Goal: Information Seeking & Learning: Learn about a topic

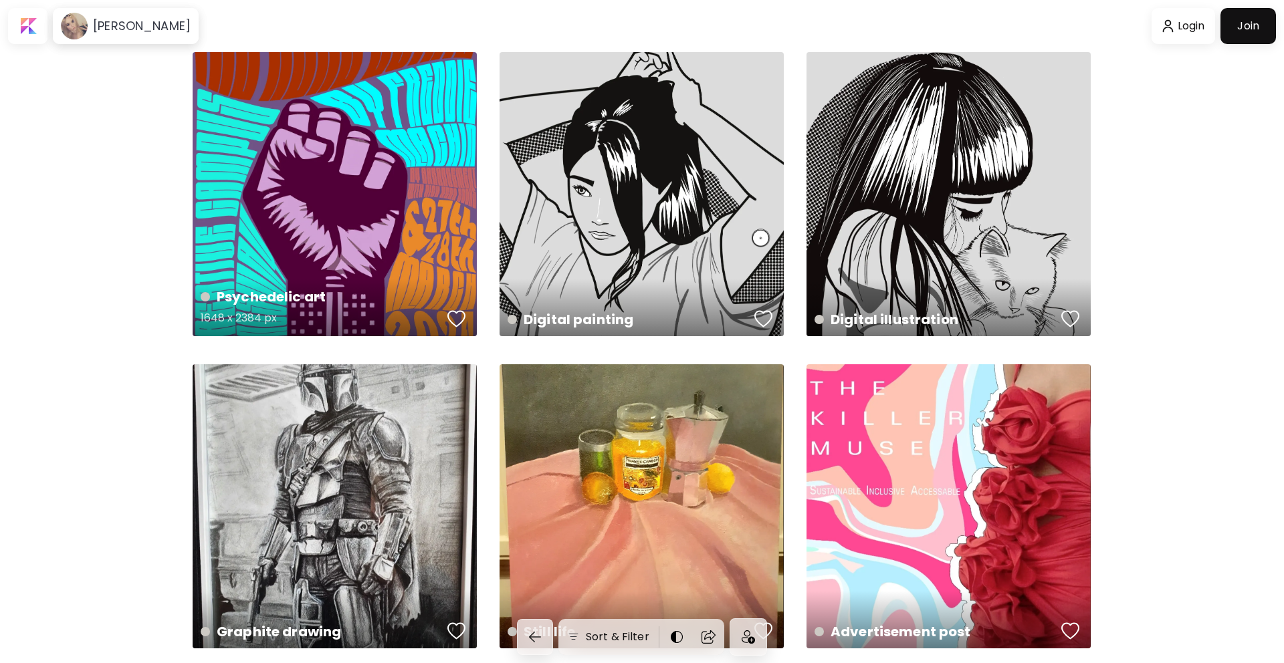
click at [365, 174] on div "Psychedelic art 1648 x 2384 px" at bounding box center [335, 194] width 284 height 284
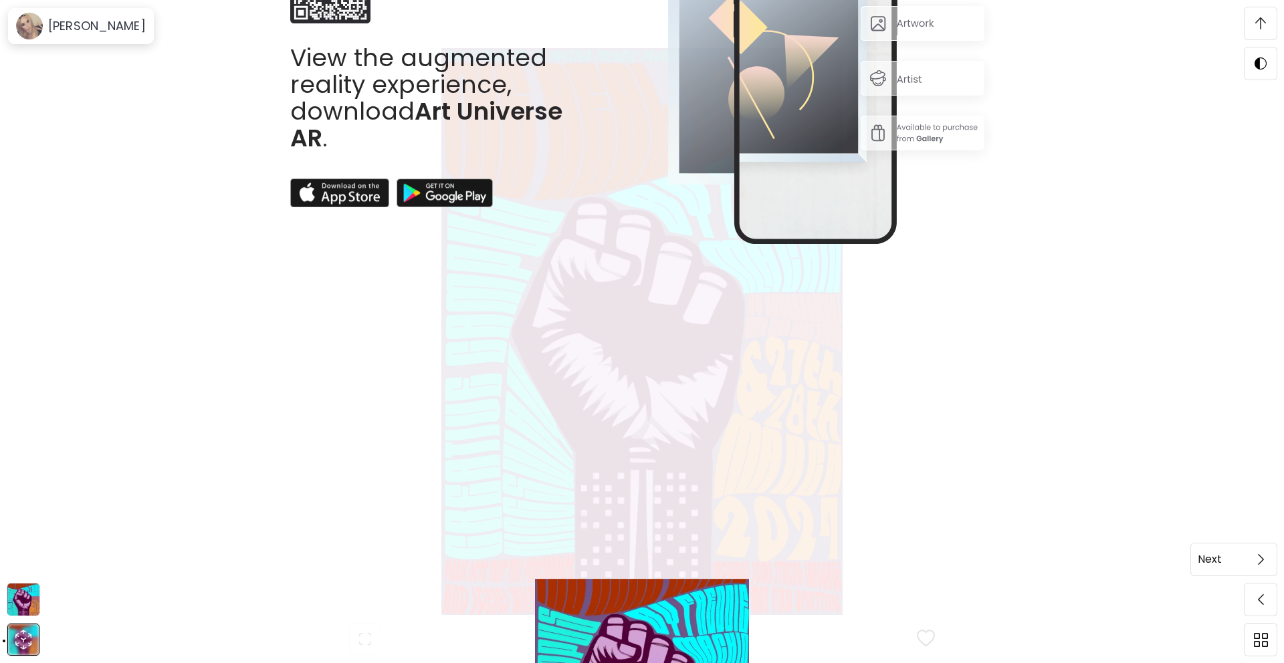
click at [1259, 558] on img at bounding box center [1261, 559] width 6 height 11
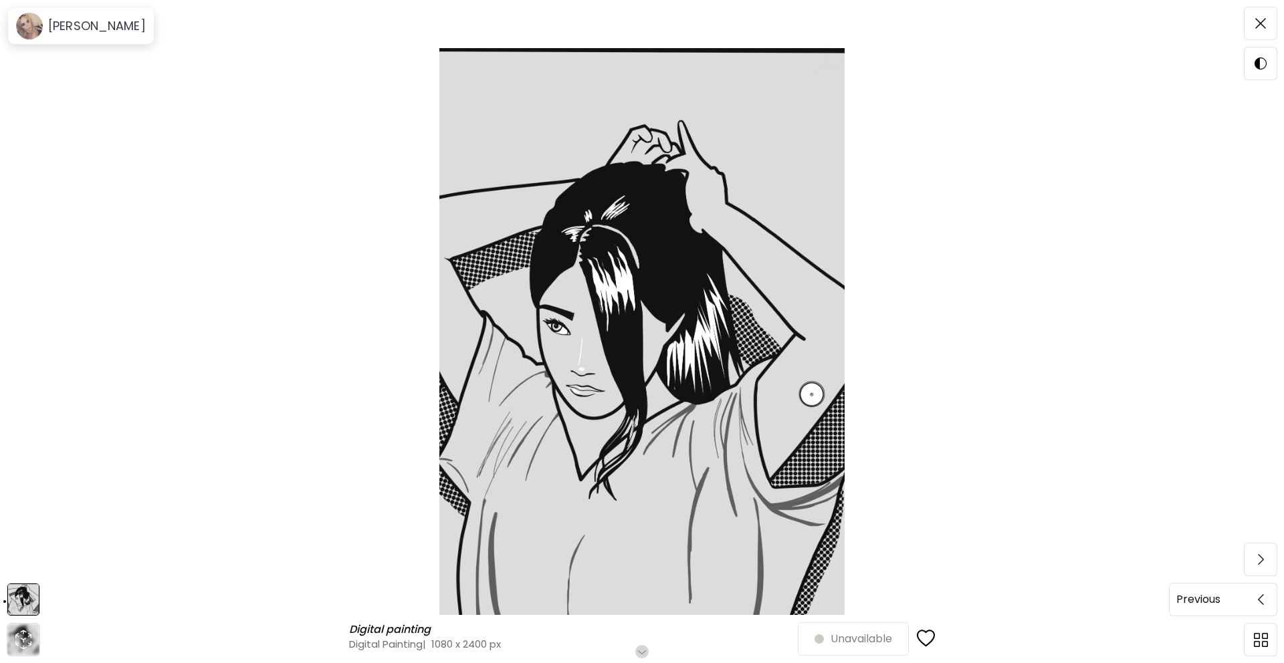
click at [1264, 606] on span at bounding box center [1260, 600] width 28 height 28
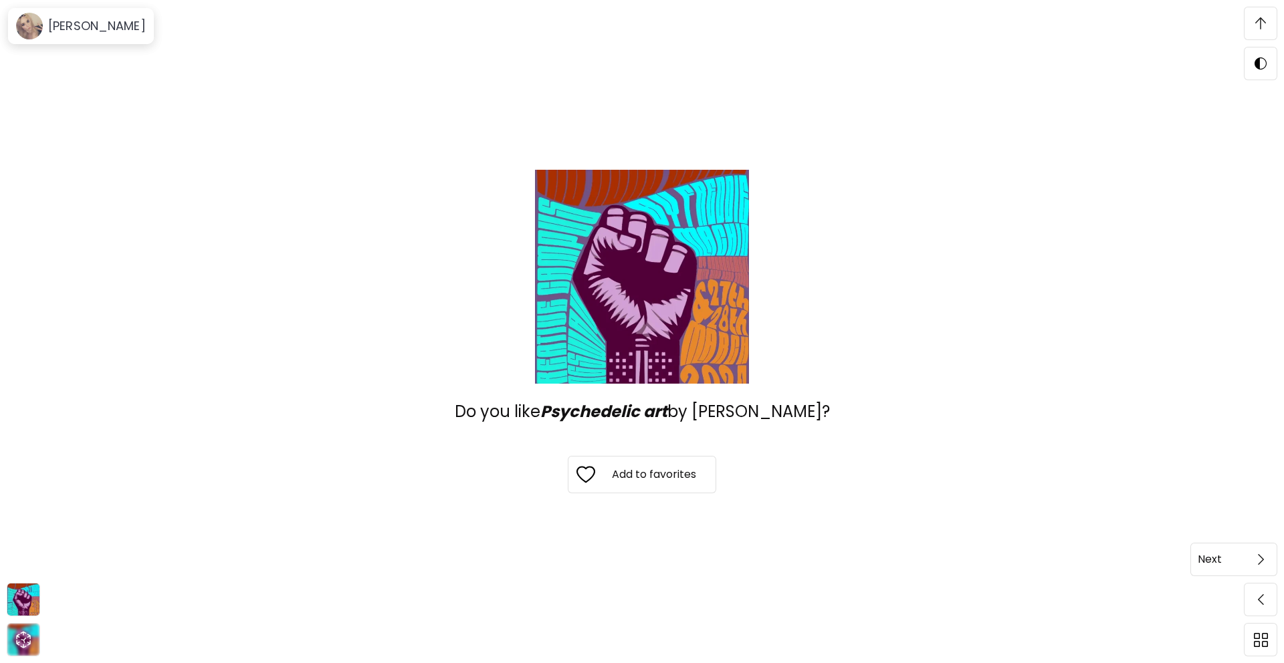
click at [1257, 566] on span at bounding box center [1260, 560] width 28 height 28
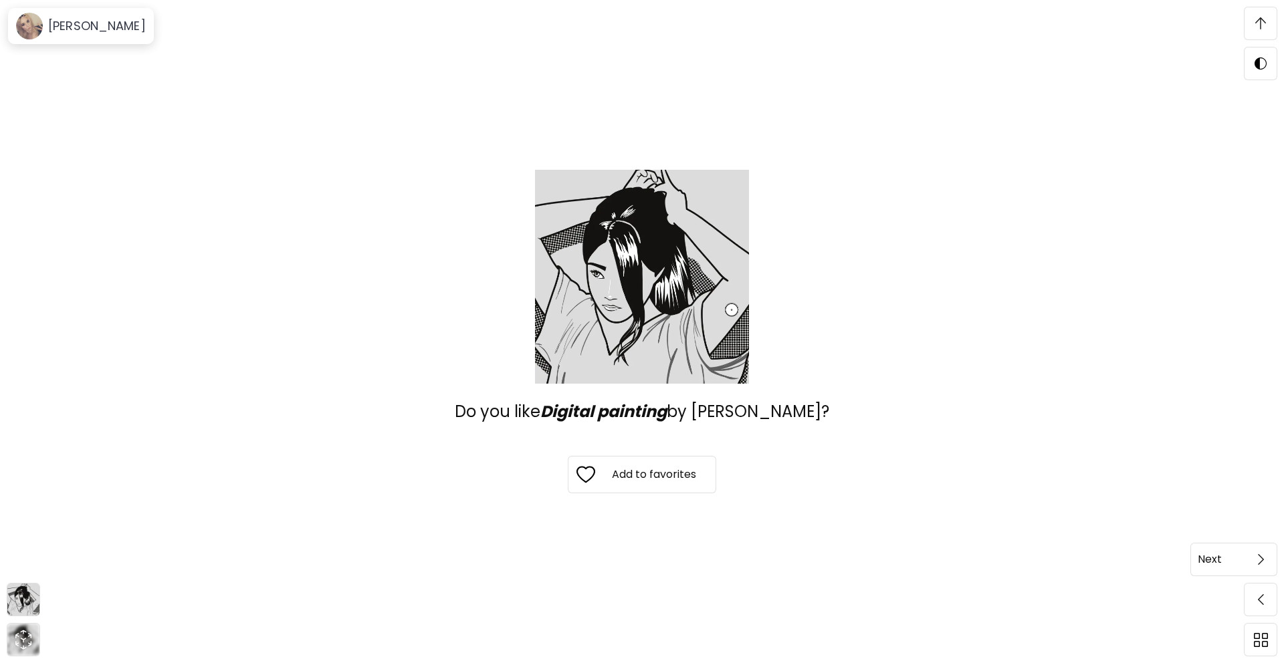
click at [1262, 558] on img at bounding box center [1261, 559] width 6 height 11
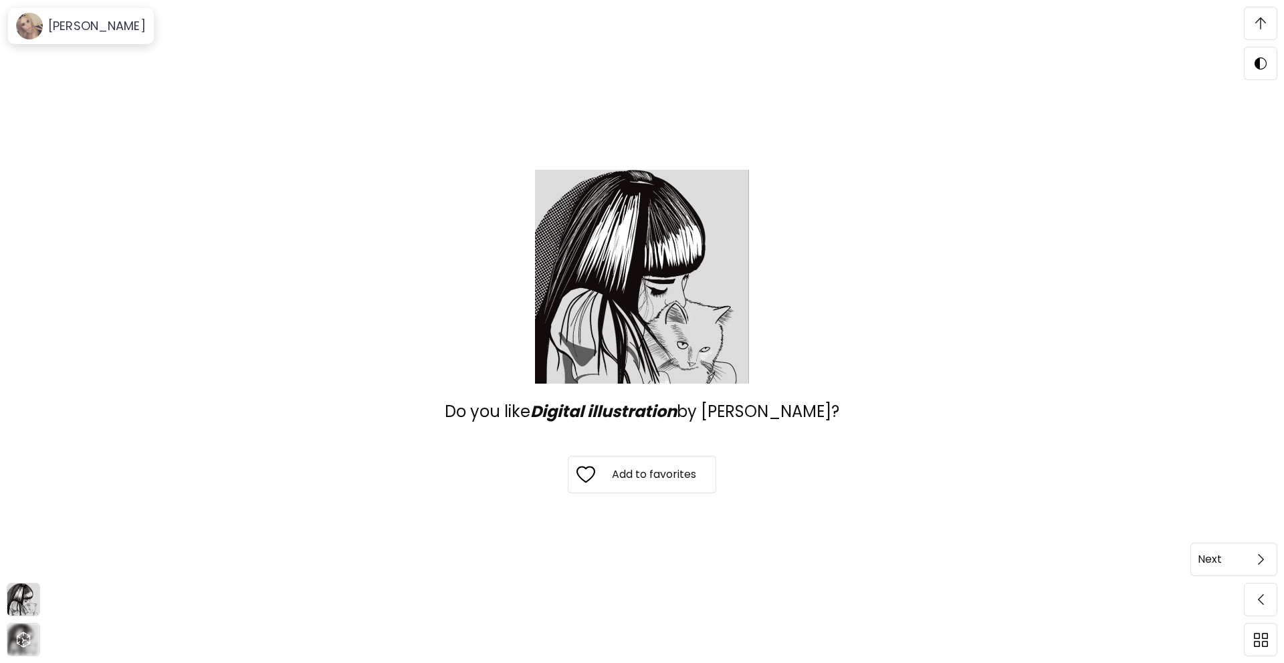
click at [1264, 558] on span at bounding box center [1260, 560] width 28 height 28
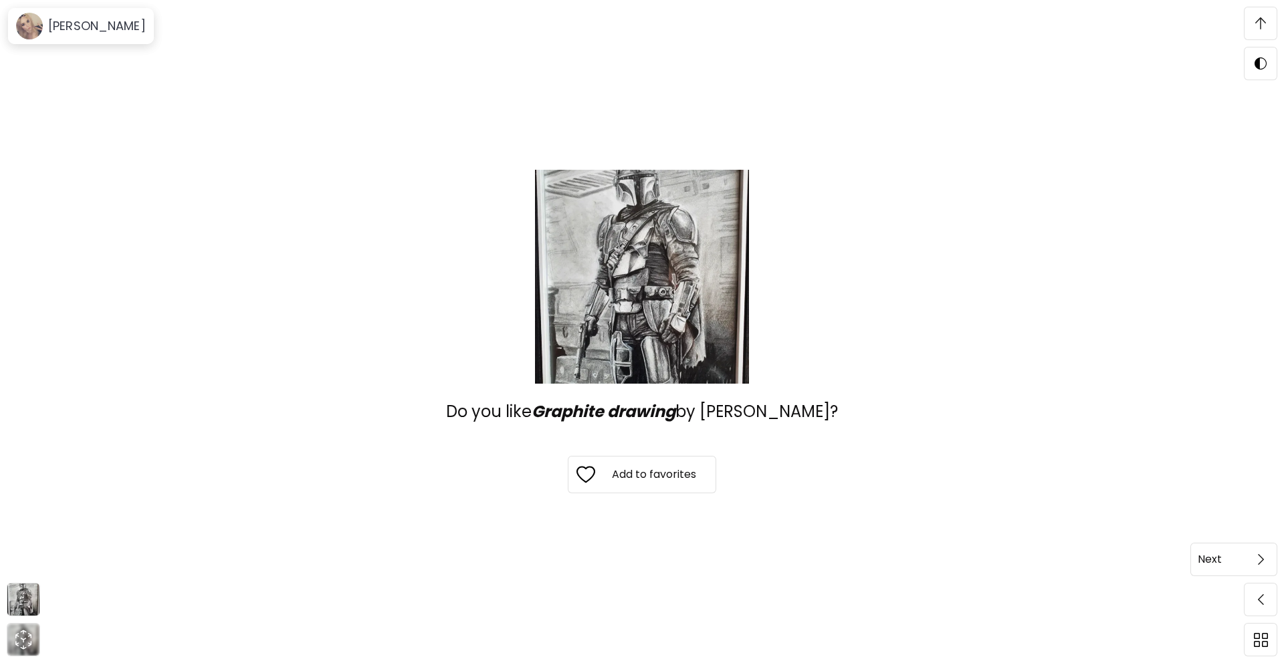
click at [1257, 565] on span at bounding box center [1260, 560] width 28 height 28
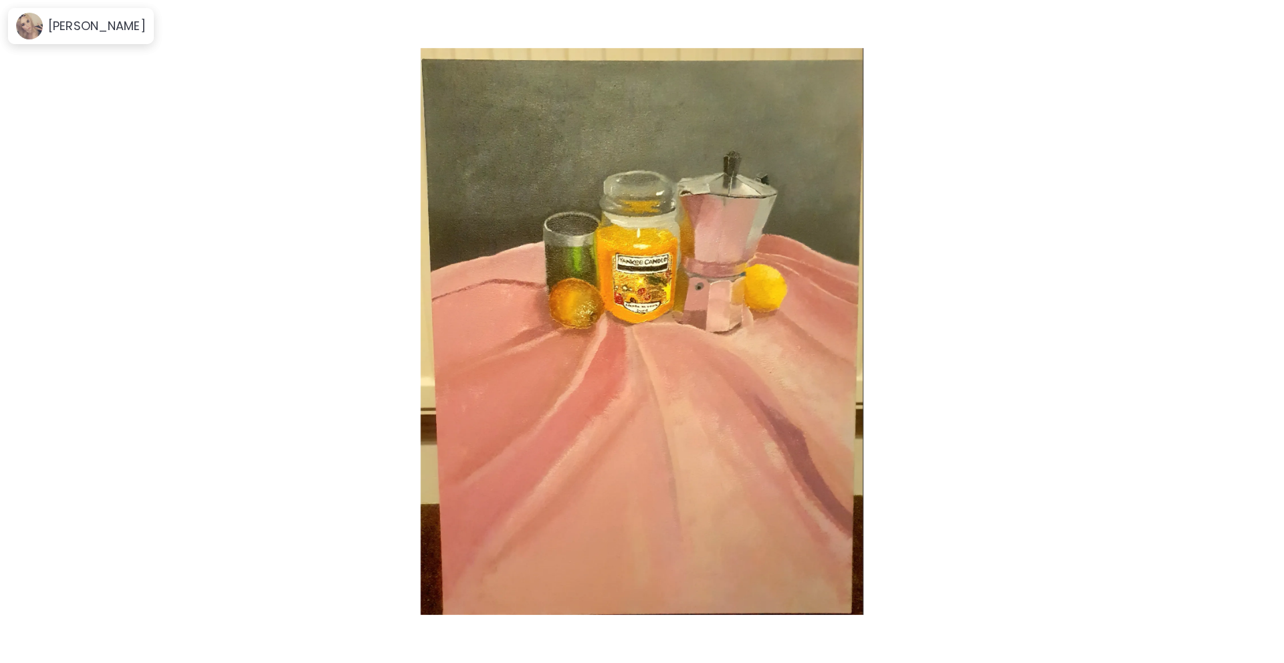
click at [1257, 565] on span at bounding box center [1260, 560] width 28 height 28
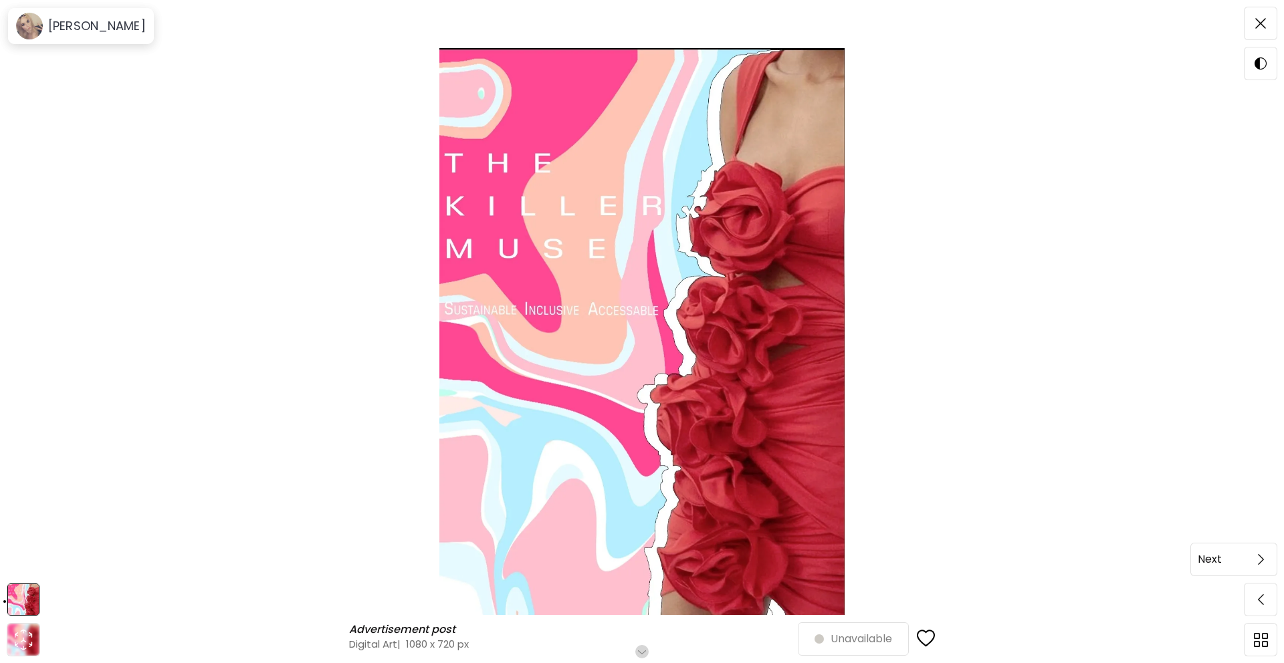
click at [1262, 565] on span at bounding box center [1260, 560] width 28 height 28
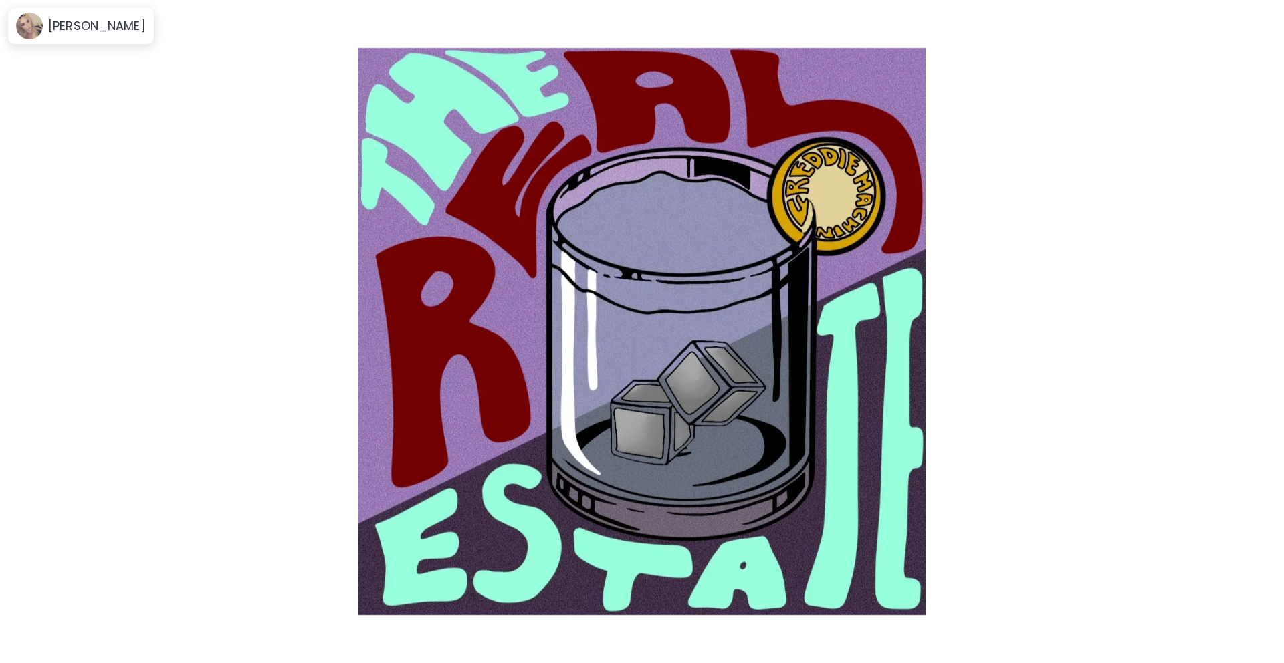
click at [1262, 565] on span at bounding box center [1260, 560] width 28 height 28
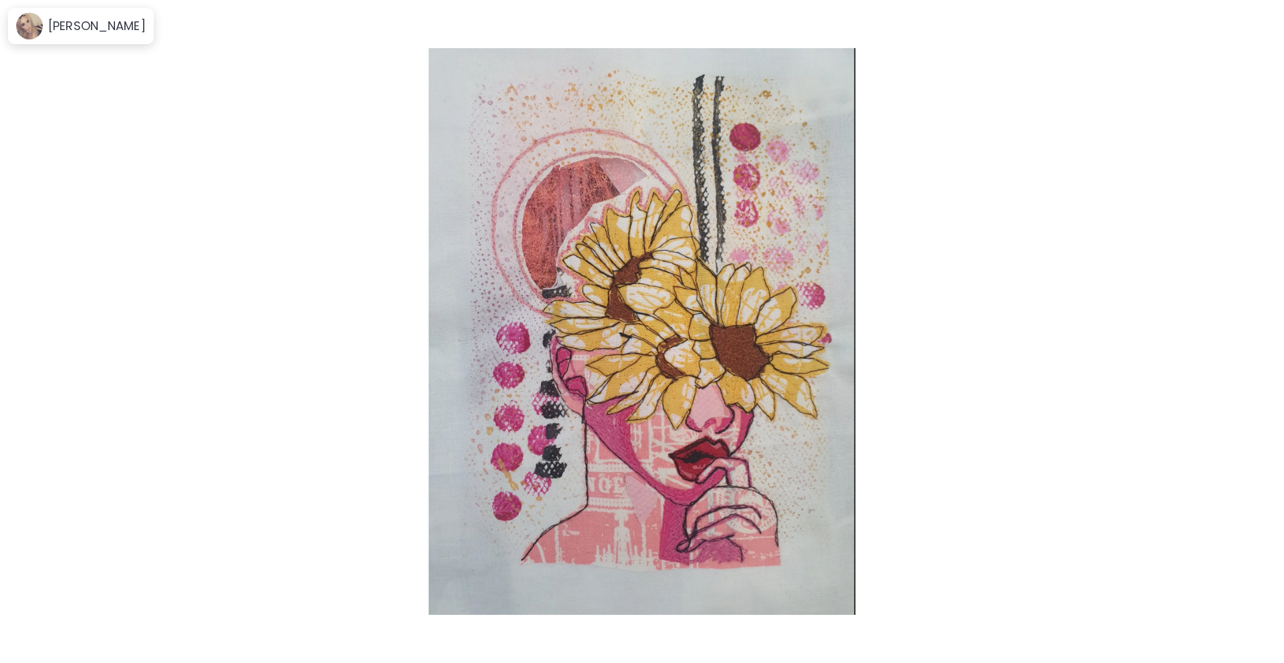
click at [1262, 565] on span at bounding box center [1260, 560] width 28 height 28
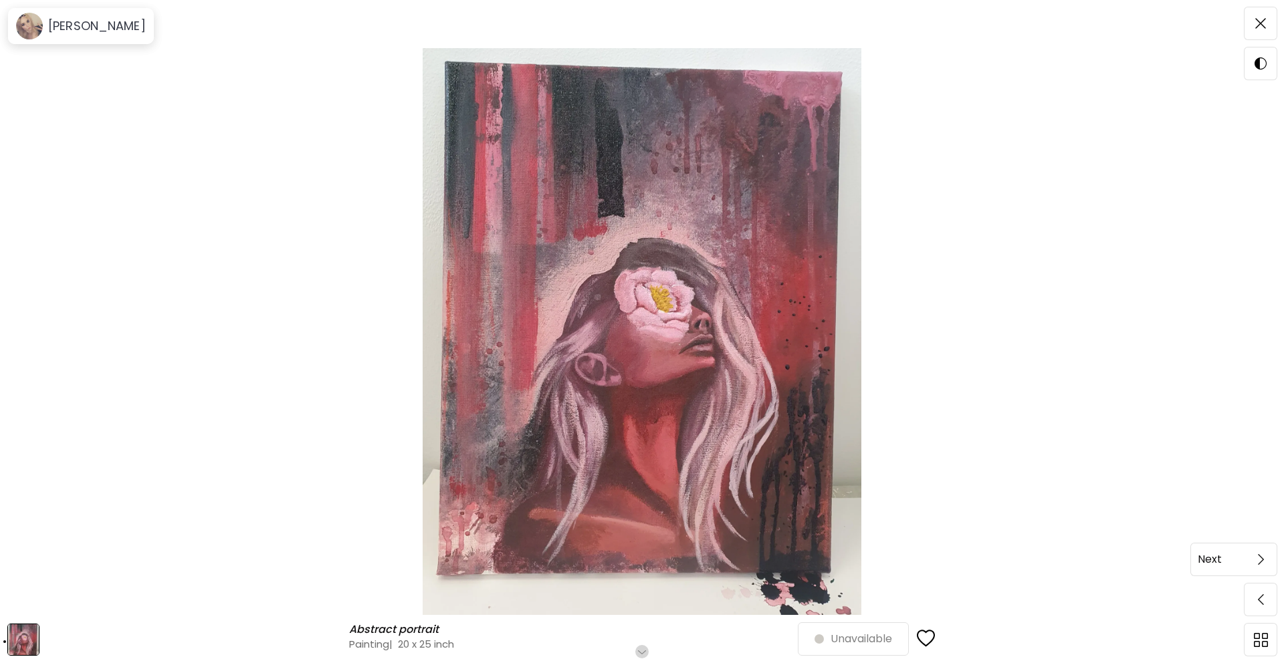
click at [1264, 560] on span at bounding box center [1260, 560] width 28 height 28
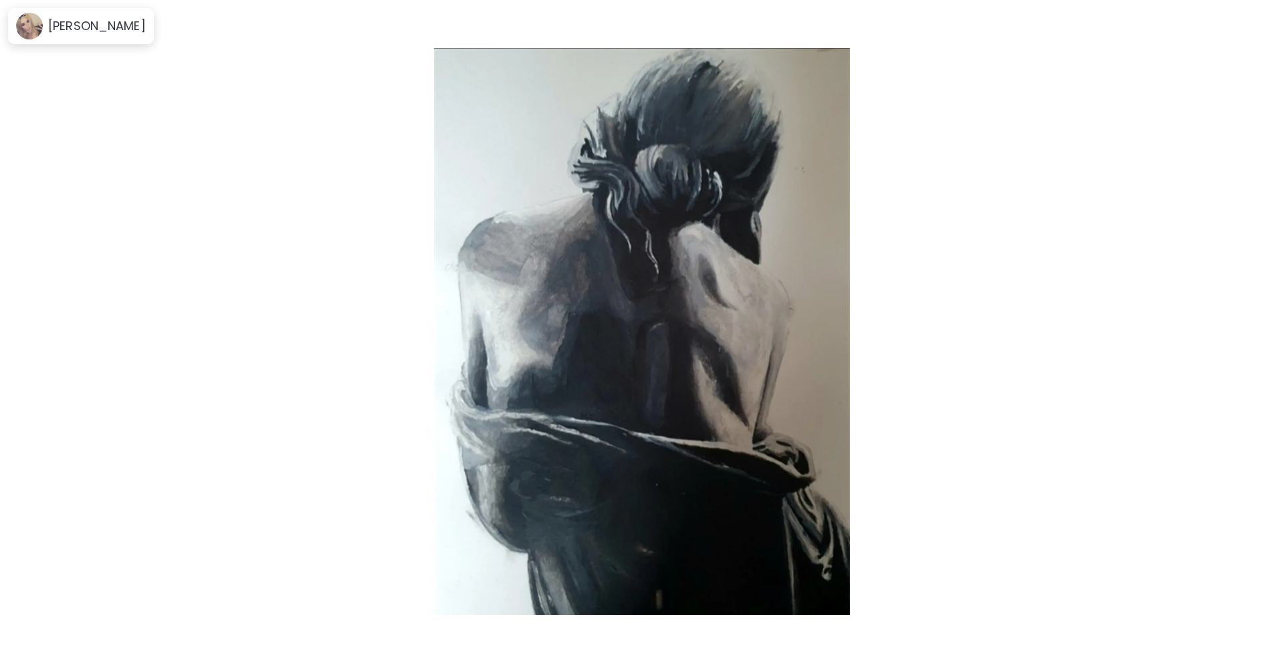
click at [1264, 560] on span at bounding box center [1260, 560] width 28 height 28
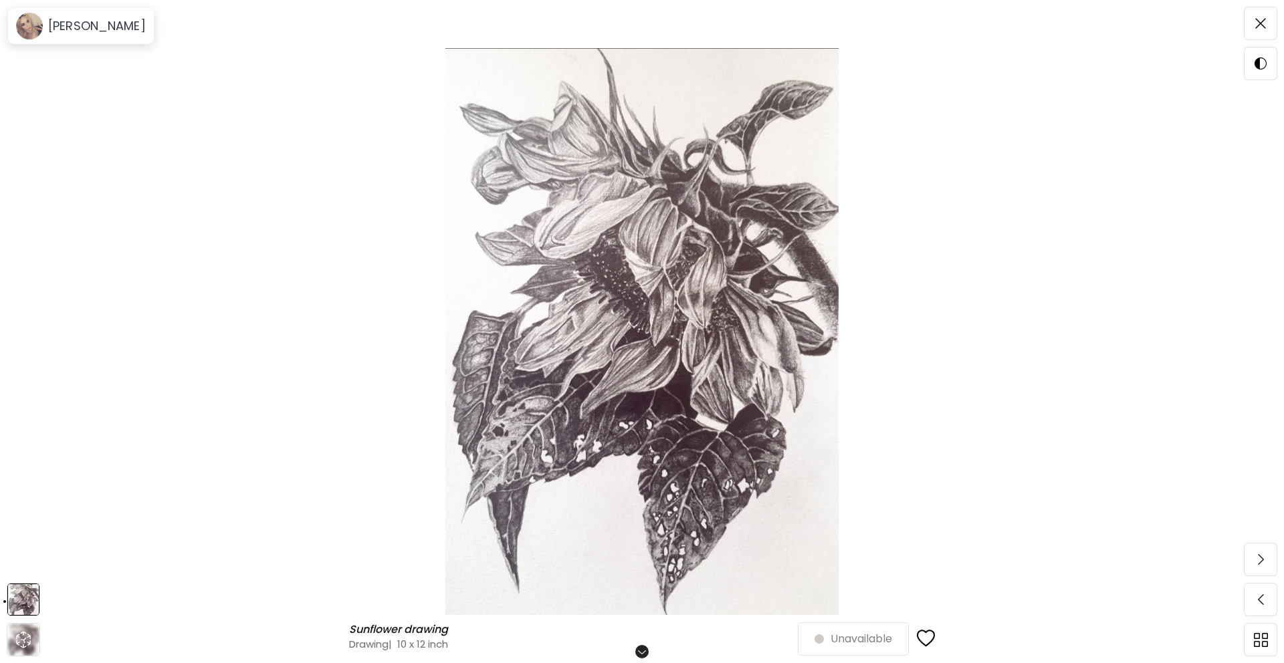
click at [1264, 560] on span at bounding box center [1260, 560] width 28 height 28
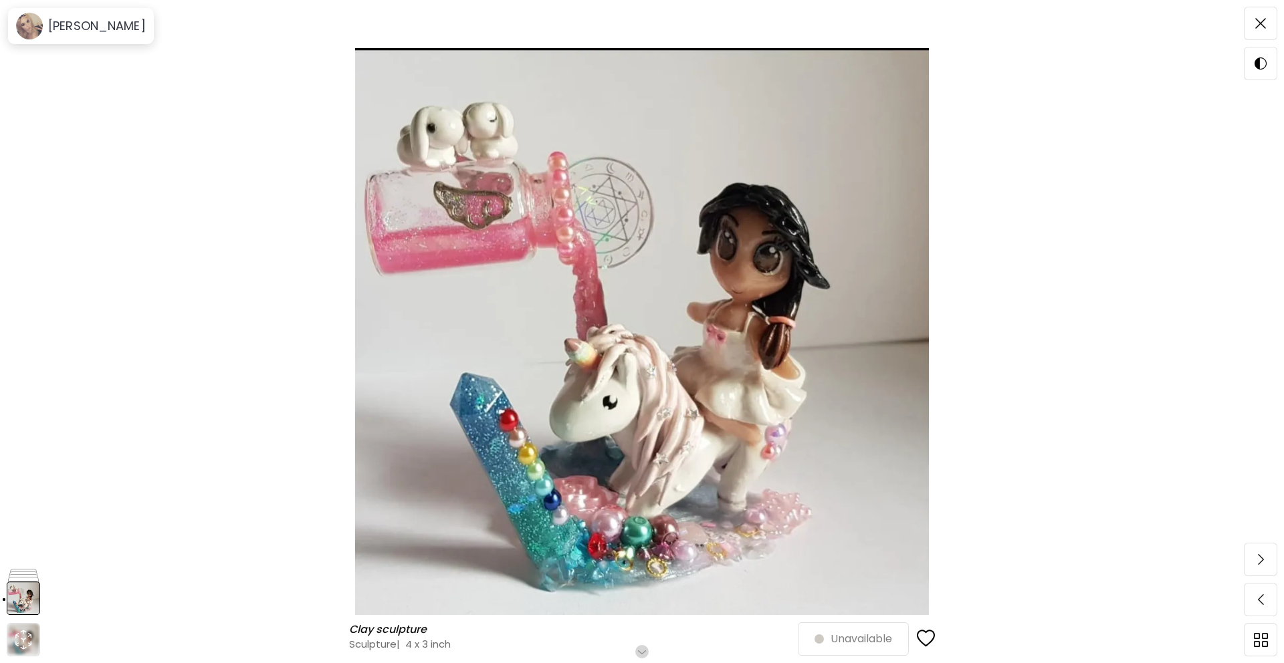
click at [1264, 560] on span at bounding box center [1260, 560] width 28 height 28
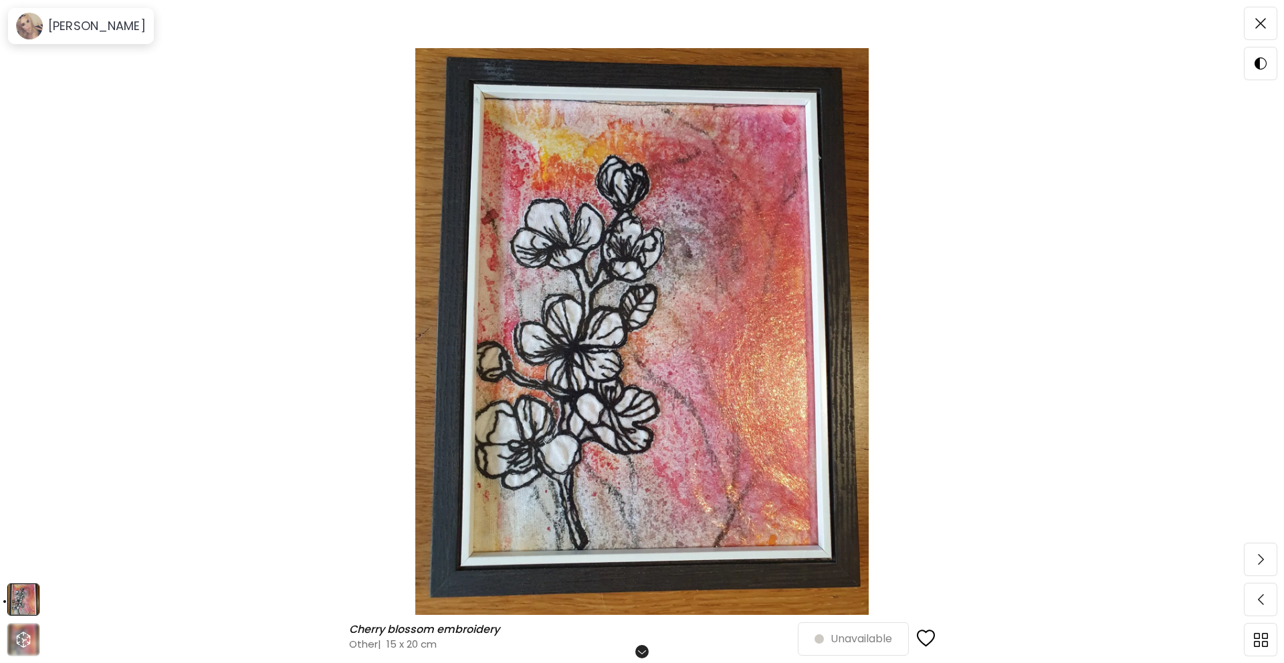
click at [1264, 560] on span at bounding box center [1260, 560] width 28 height 28
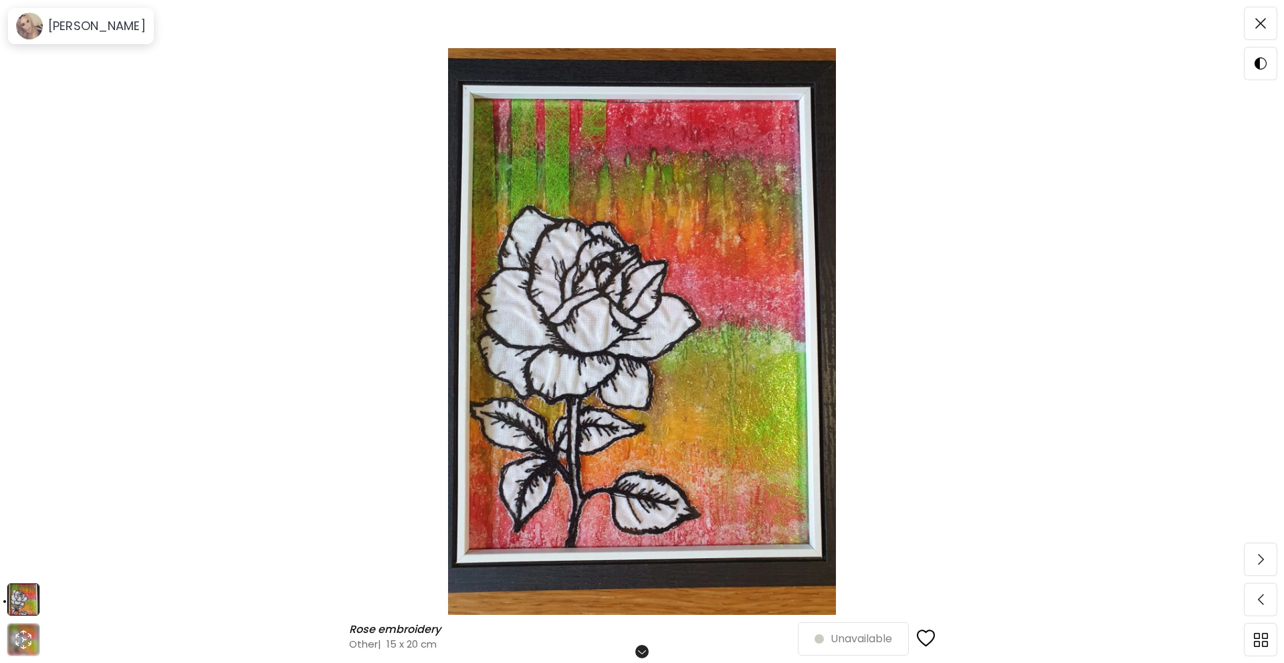
click at [1264, 560] on span at bounding box center [1260, 560] width 28 height 28
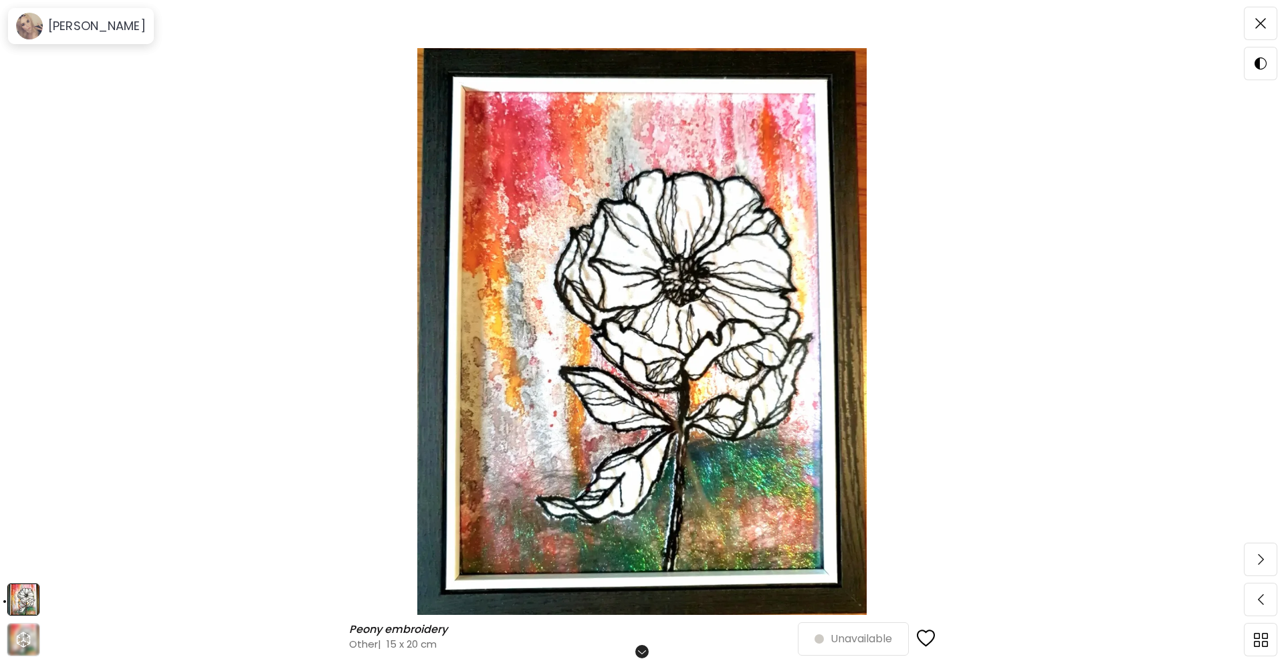
click at [1264, 560] on span at bounding box center [1260, 560] width 28 height 28
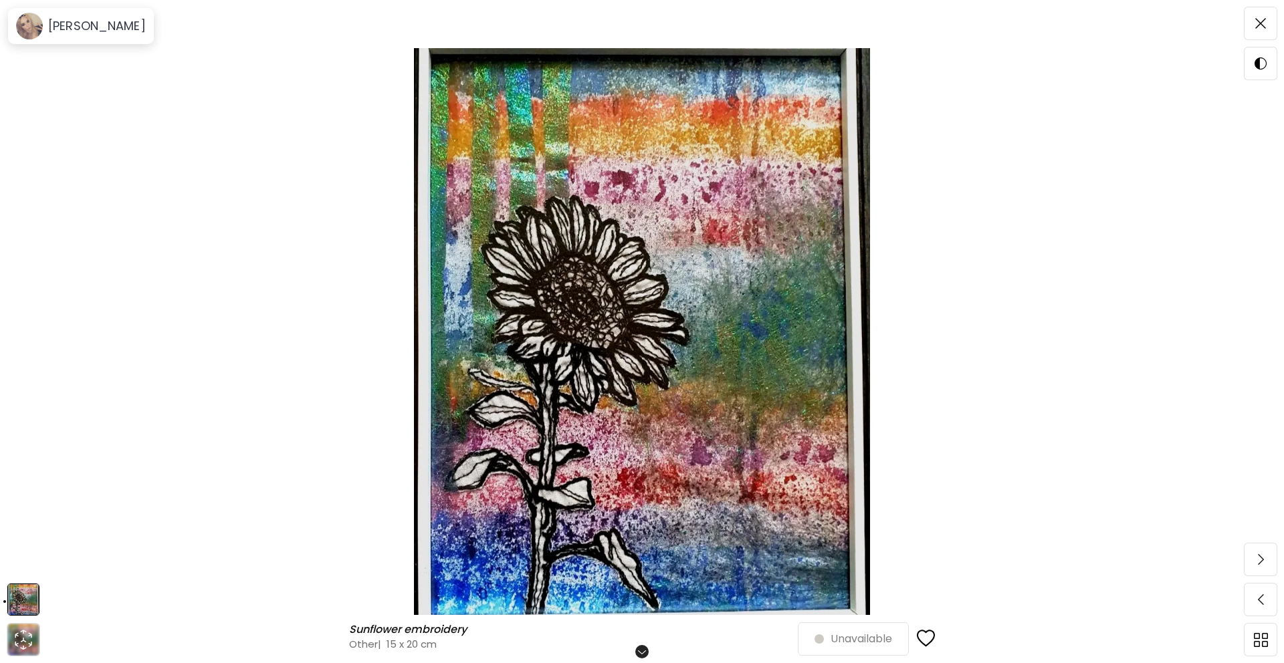
click at [1264, 560] on span at bounding box center [1260, 560] width 28 height 28
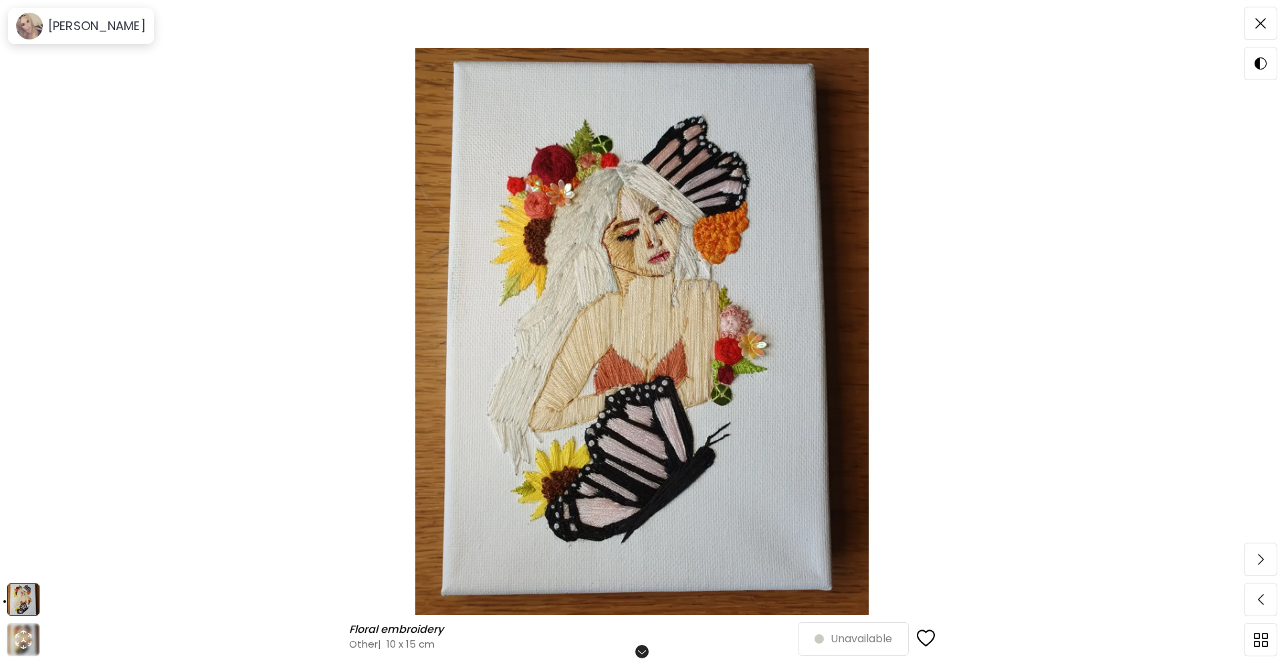
click at [1264, 560] on span at bounding box center [1260, 560] width 28 height 28
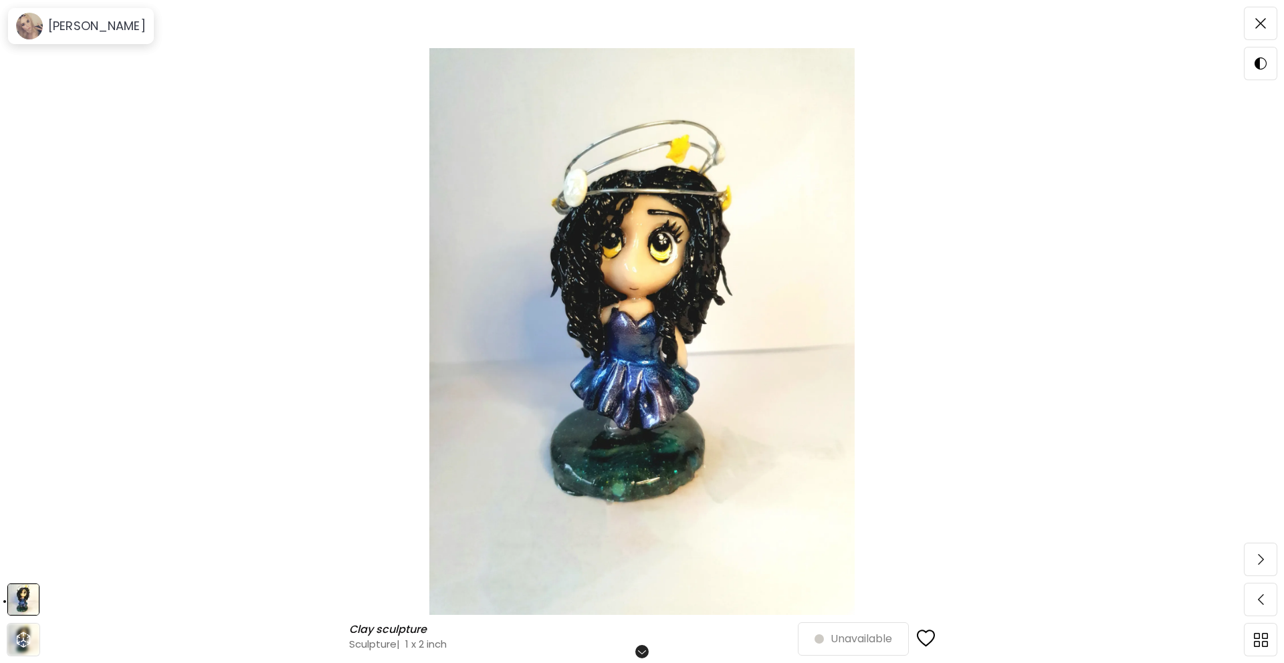
click at [1264, 560] on span at bounding box center [1260, 560] width 28 height 28
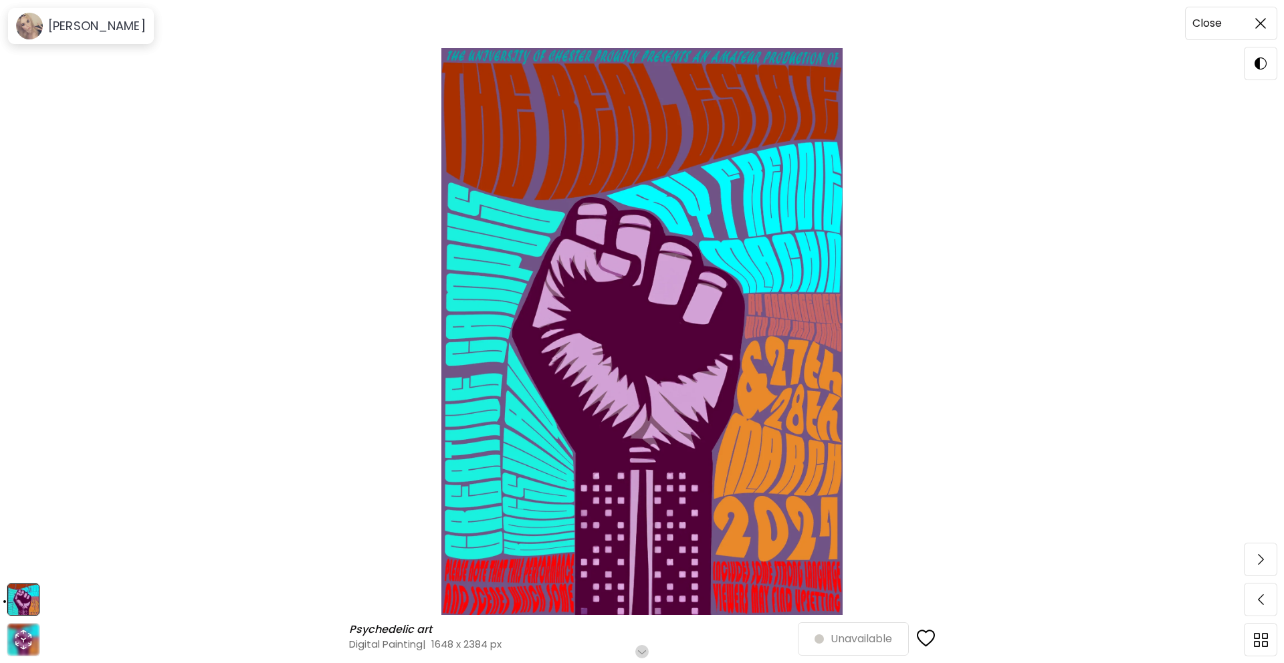
click at [1262, 28] on img at bounding box center [1260, 23] width 11 height 11
